Goal: Task Accomplishment & Management: Use online tool/utility

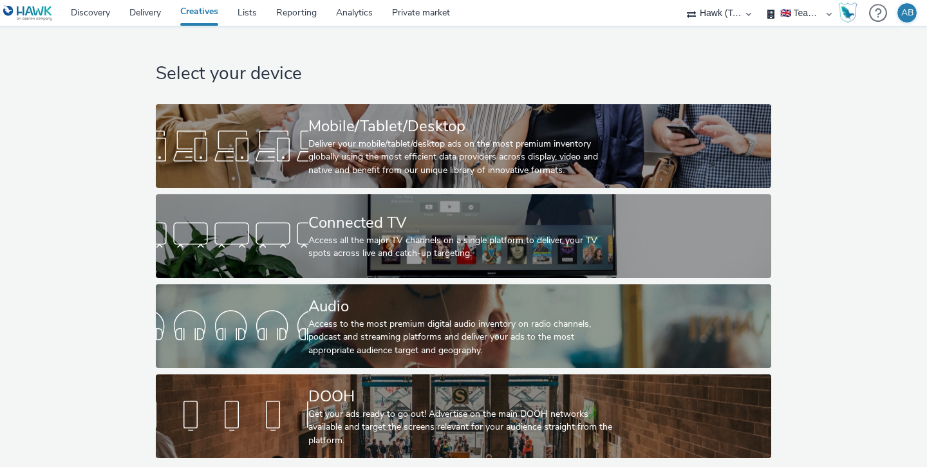
select select "2fc77e36-bb93-4aa3-9dff-dcb08e02eac6"
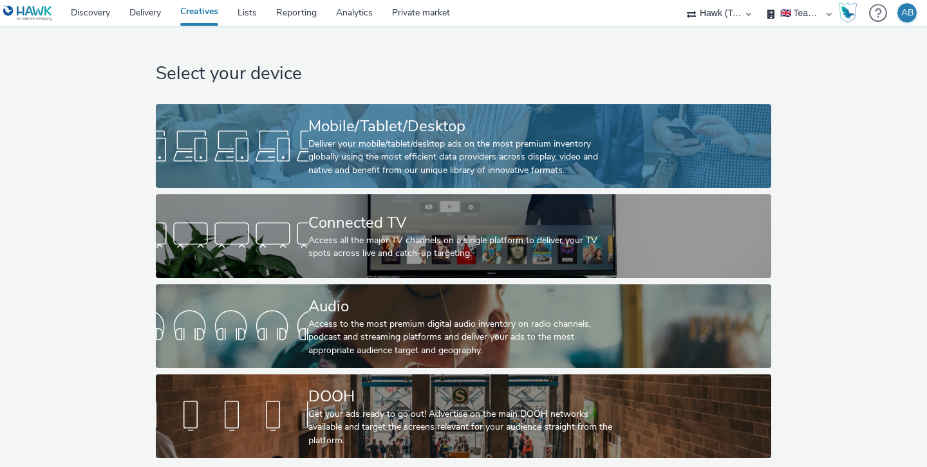
click at [376, 153] on div "Deliver your mobile/tablet/desktop ads on the most premium inventory globally u…" at bounding box center [460, 157] width 305 height 39
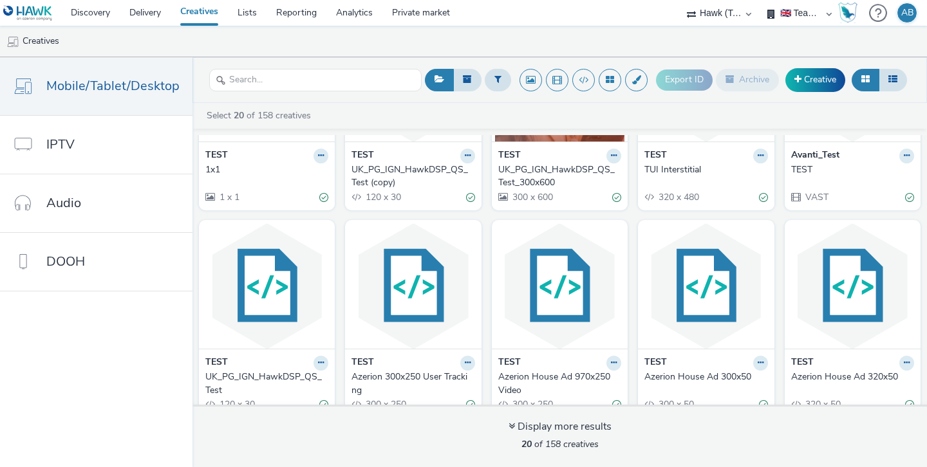
scroll to position [576, 0]
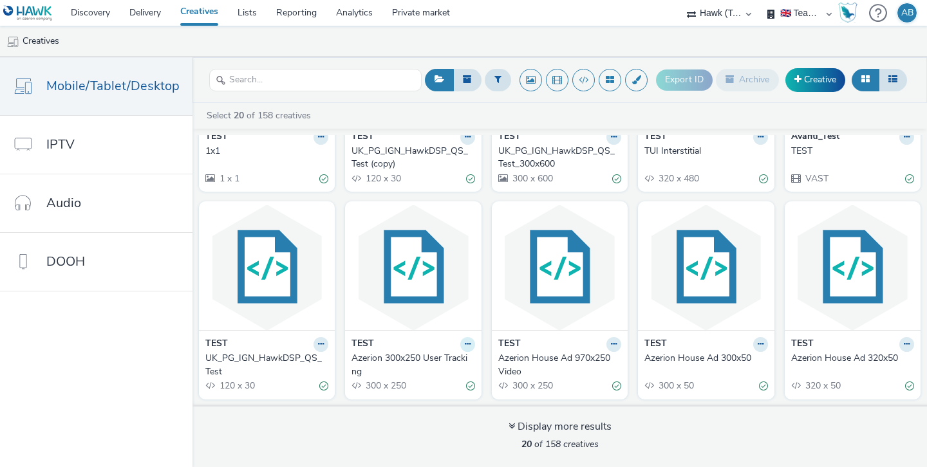
click at [431, 391] on link "Duplicate" at bounding box center [427, 393] width 97 height 26
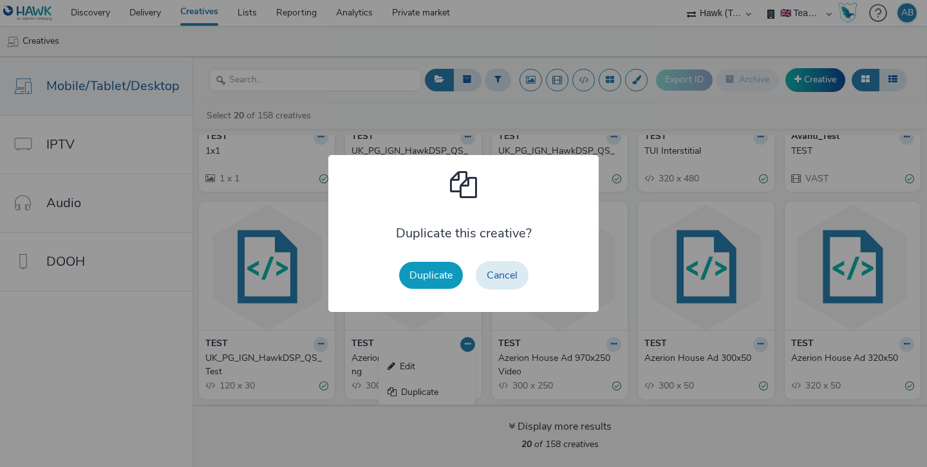
click at [432, 276] on button "Duplicate" at bounding box center [431, 275] width 64 height 27
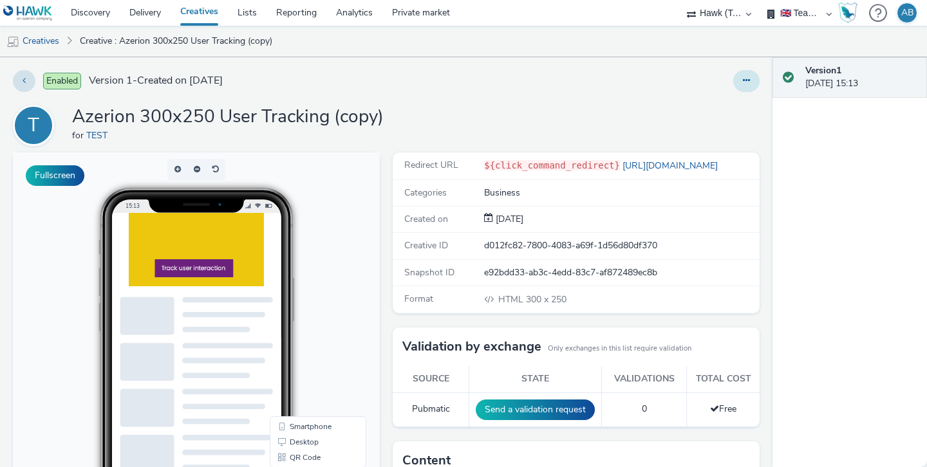
click at [741, 78] on button at bounding box center [746, 81] width 26 height 22
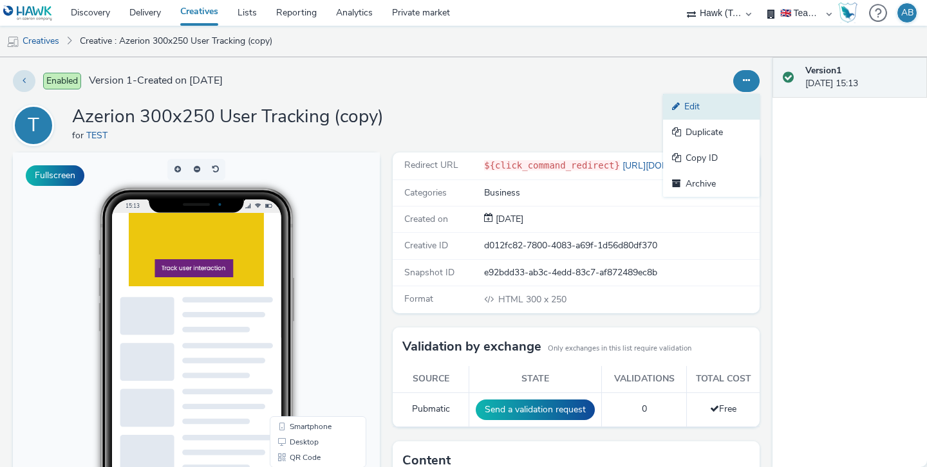
click at [691, 100] on link "Edit" at bounding box center [711, 107] width 97 height 26
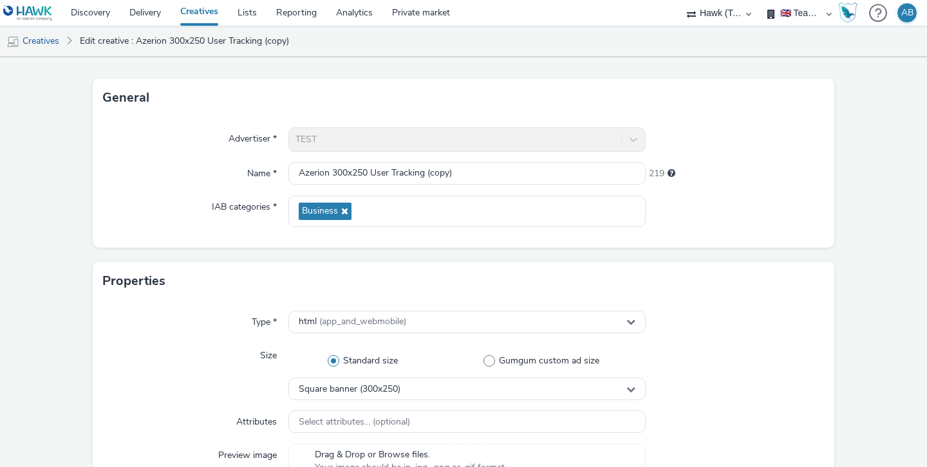
scroll to position [62, 0]
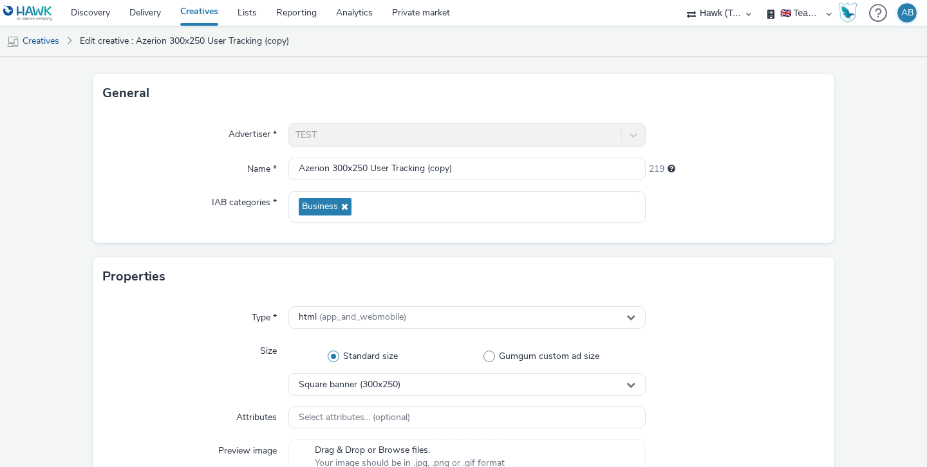
click at [394, 135] on div "TEST" at bounding box center [466, 135] width 357 height 24
click at [377, 134] on div "TEST" at bounding box center [466, 135] width 357 height 24
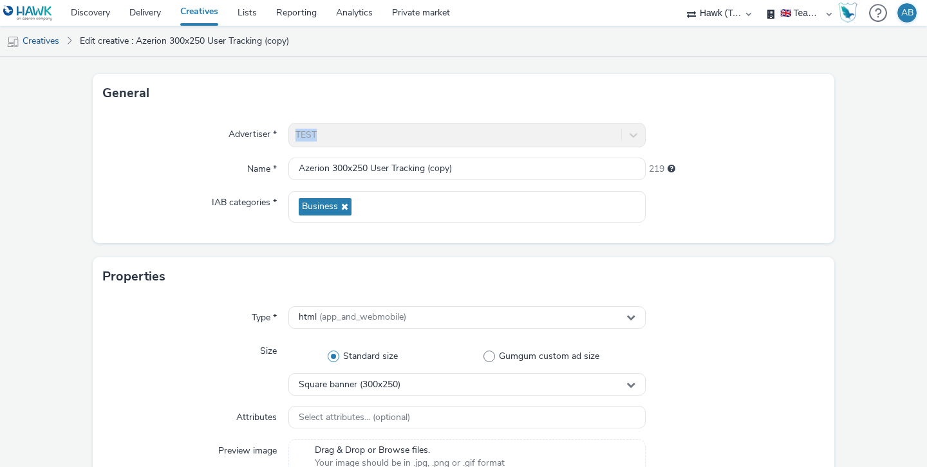
click at [377, 134] on div "TEST" at bounding box center [466, 135] width 357 height 24
click at [635, 135] on div "TEST" at bounding box center [466, 135] width 357 height 24
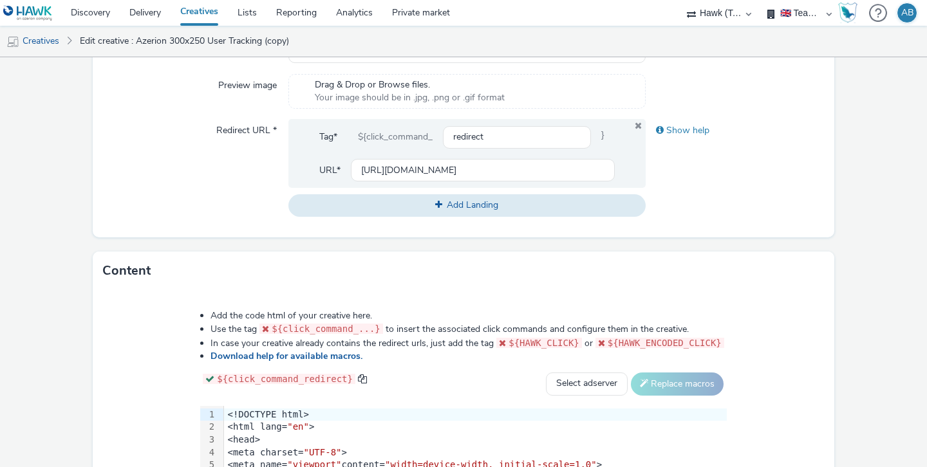
scroll to position [0, 0]
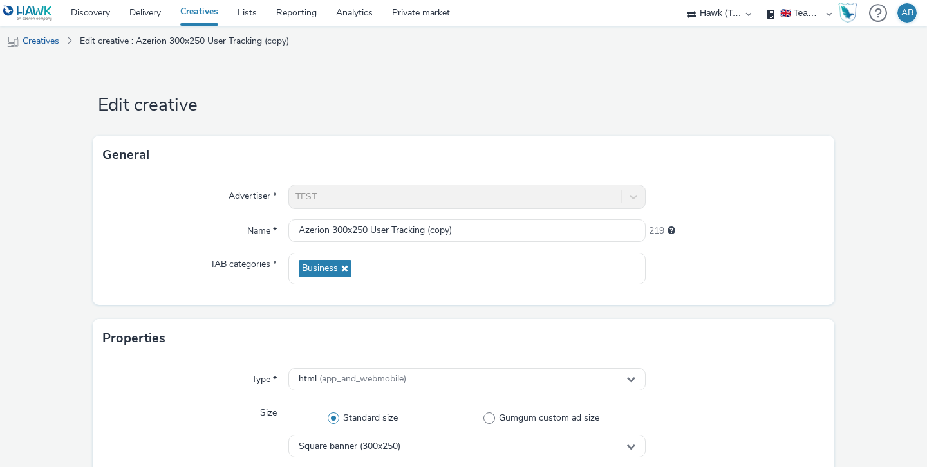
click at [23, 7] on img at bounding box center [28, 13] width 50 height 16
